Goal: Obtain resource: Download file/media

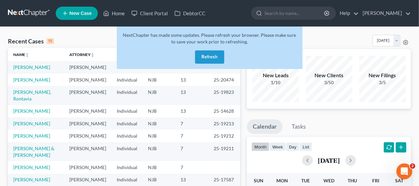
click at [210, 56] on button "Refresh" at bounding box center [209, 56] width 29 height 13
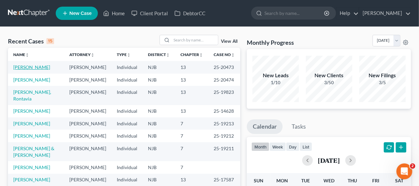
click at [34, 67] on link "[PERSON_NAME]" at bounding box center [31, 67] width 37 height 6
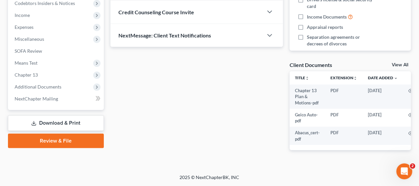
scroll to position [208, 0]
click at [70, 81] on span "Additional Documents" at bounding box center [56, 87] width 95 height 12
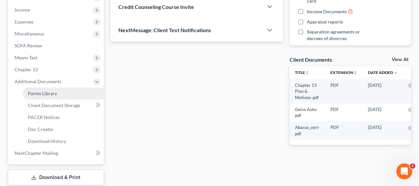
click at [71, 93] on link "Forms Library" at bounding box center [63, 94] width 81 height 12
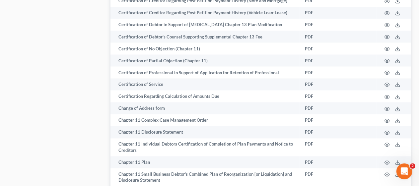
scroll to position [564, 0]
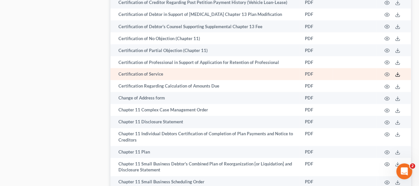
click at [397, 75] on icon at bounding box center [397, 74] width 5 height 5
